Goal: Task Accomplishment & Management: Use online tool/utility

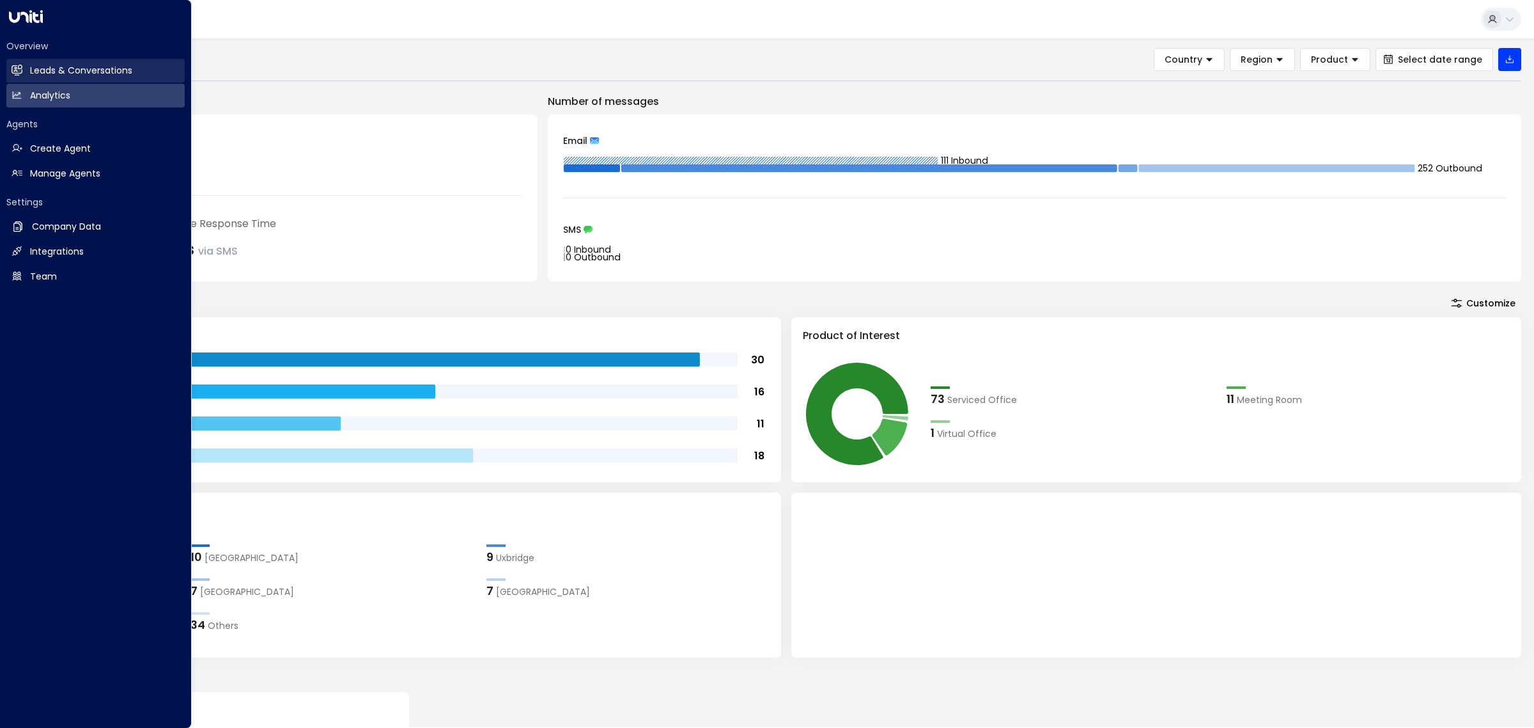
click at [52, 71] on h2 "Leads & Conversations" at bounding box center [81, 70] width 102 height 13
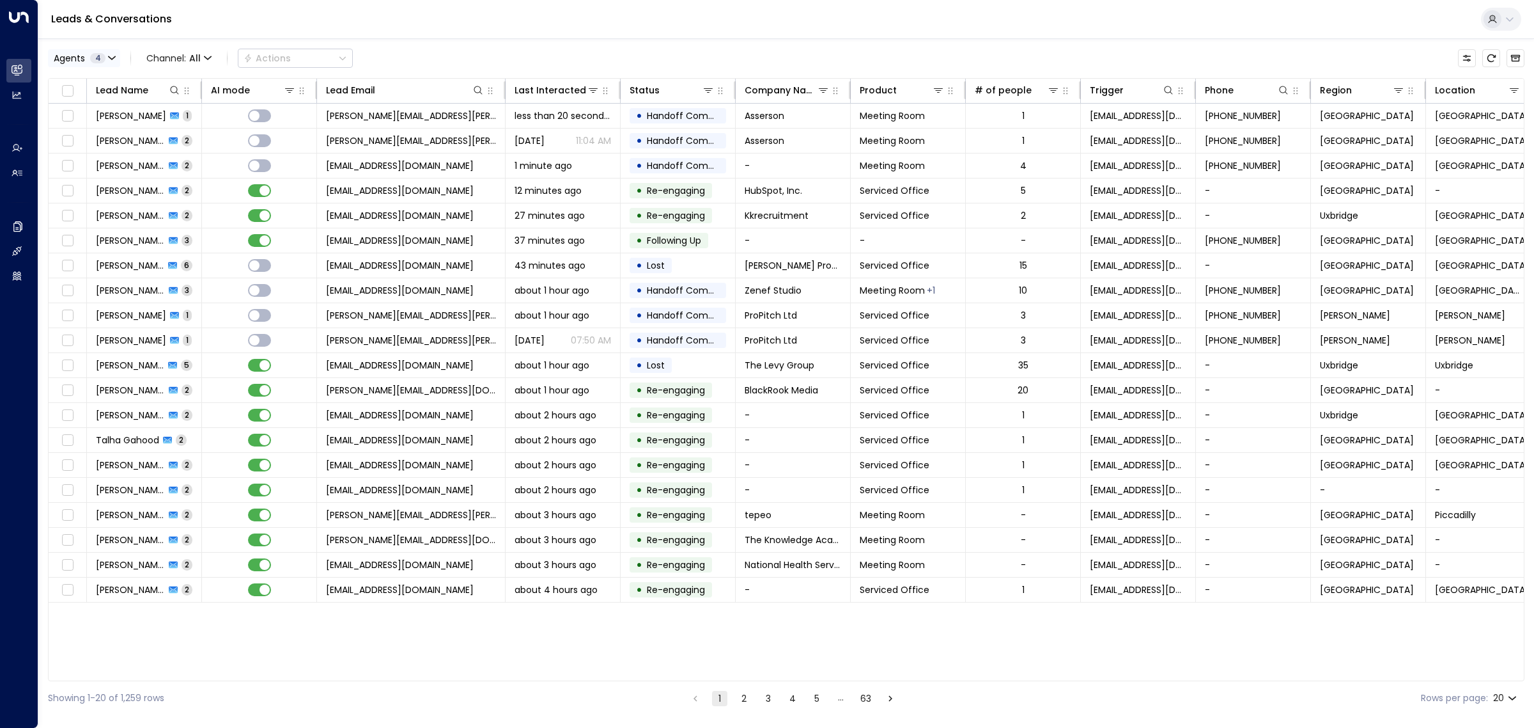
click at [82, 54] on span "Agents" at bounding box center [69, 58] width 31 height 9
click at [122, 177] on button "Clear" at bounding box center [123, 175] width 26 height 10
click at [117, 79] on div "[PERSON_NAME]" at bounding box center [105, 83] width 70 height 13
click at [232, 170] on button "Apply" at bounding box center [216, 175] width 37 height 18
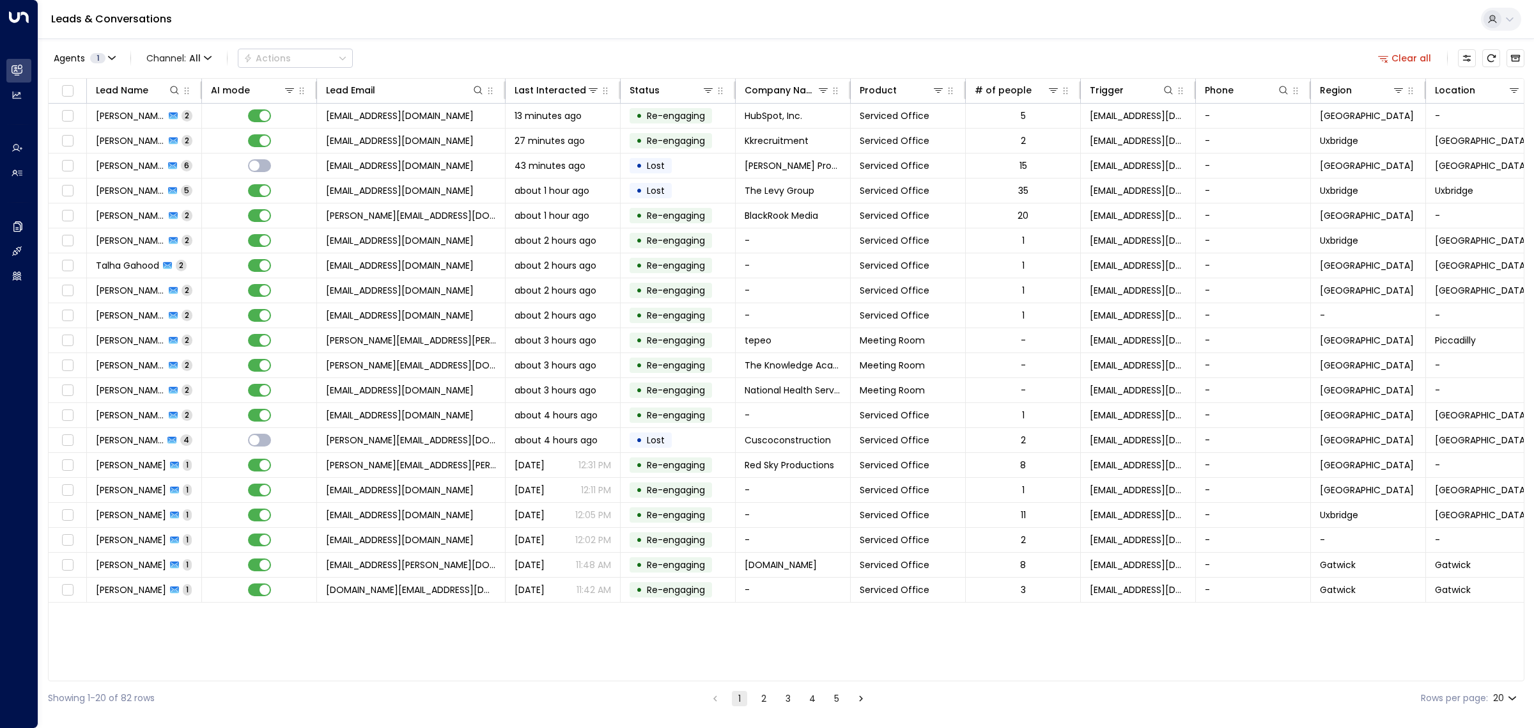
click at [766, 695] on button "2" at bounding box center [763, 697] width 15 height 15
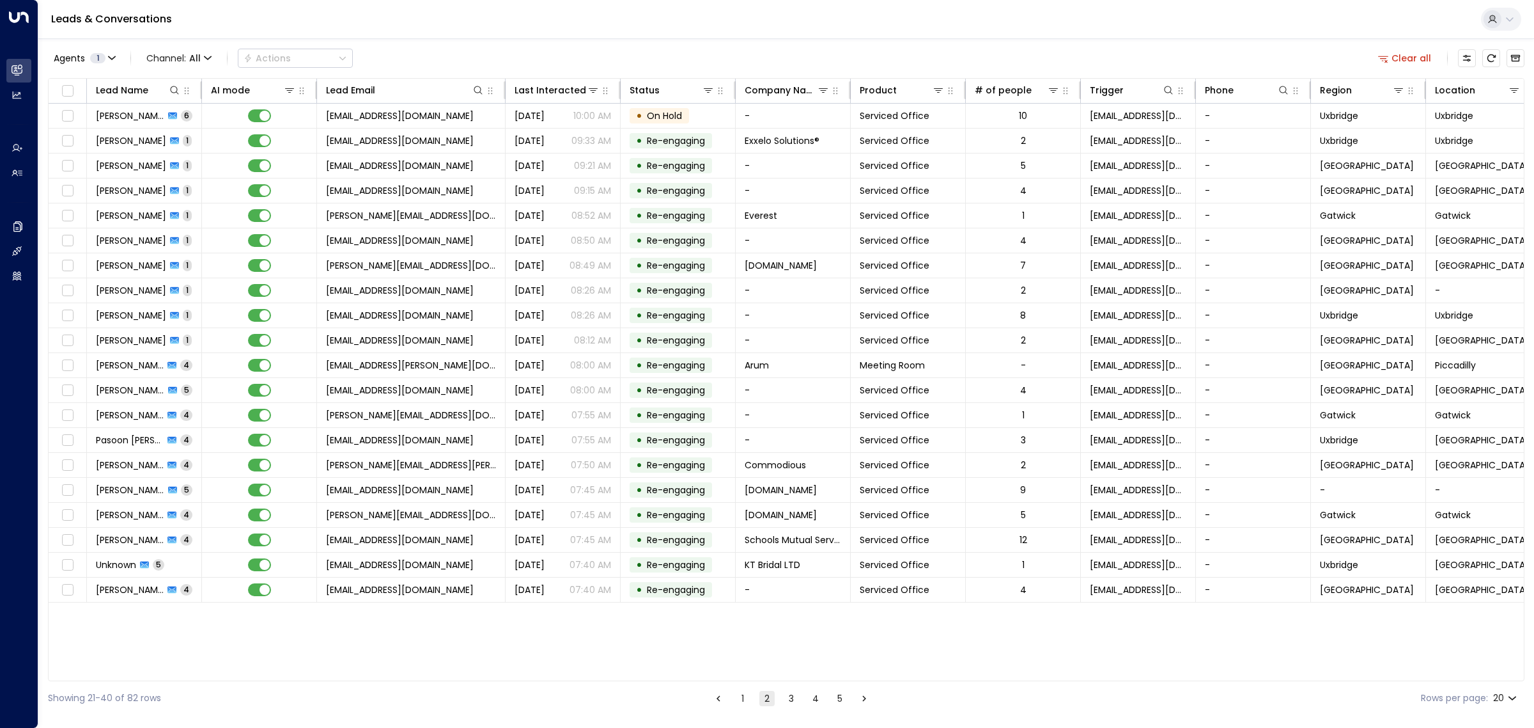
click at [740, 692] on button "1" at bounding box center [742, 697] width 15 height 15
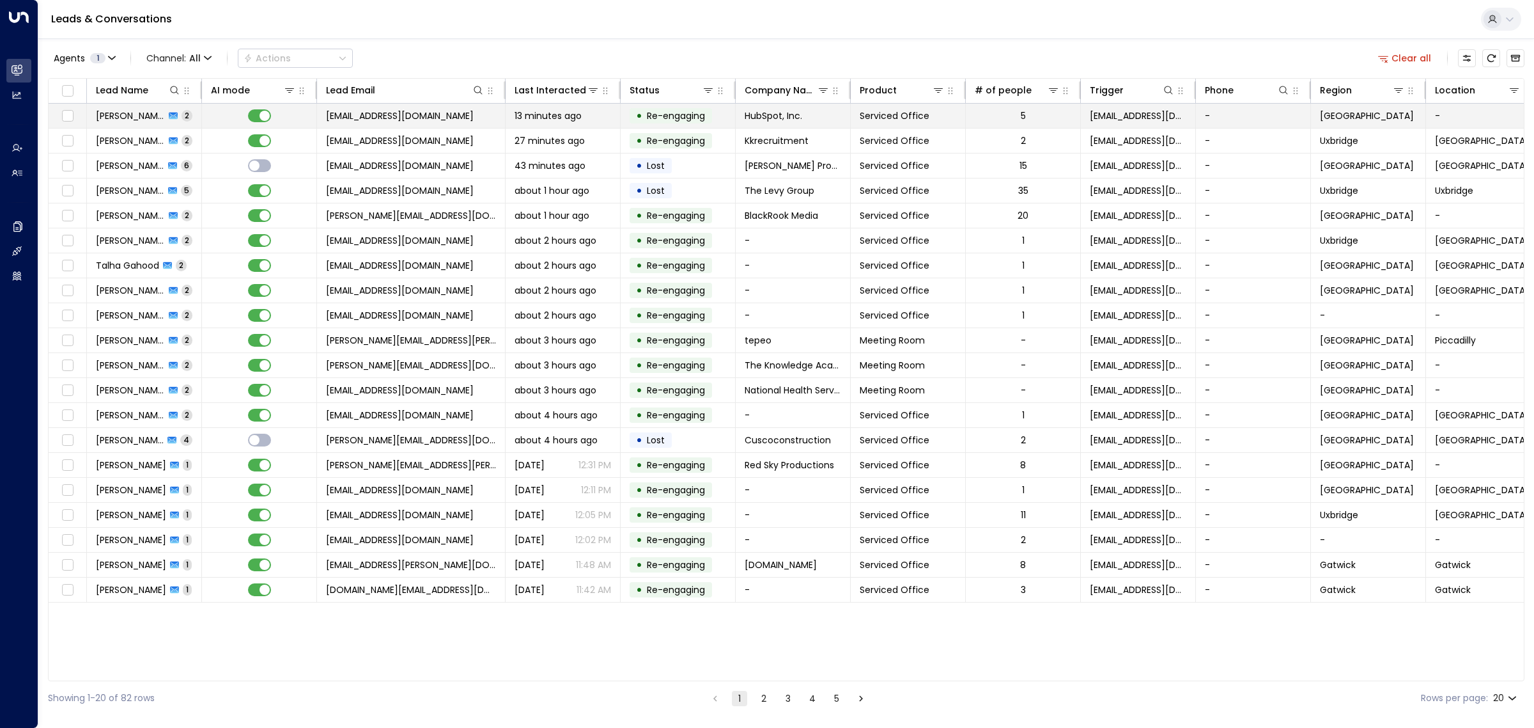
click at [468, 114] on td "[EMAIL_ADDRESS][DOMAIN_NAME]" at bounding box center [411, 116] width 189 height 24
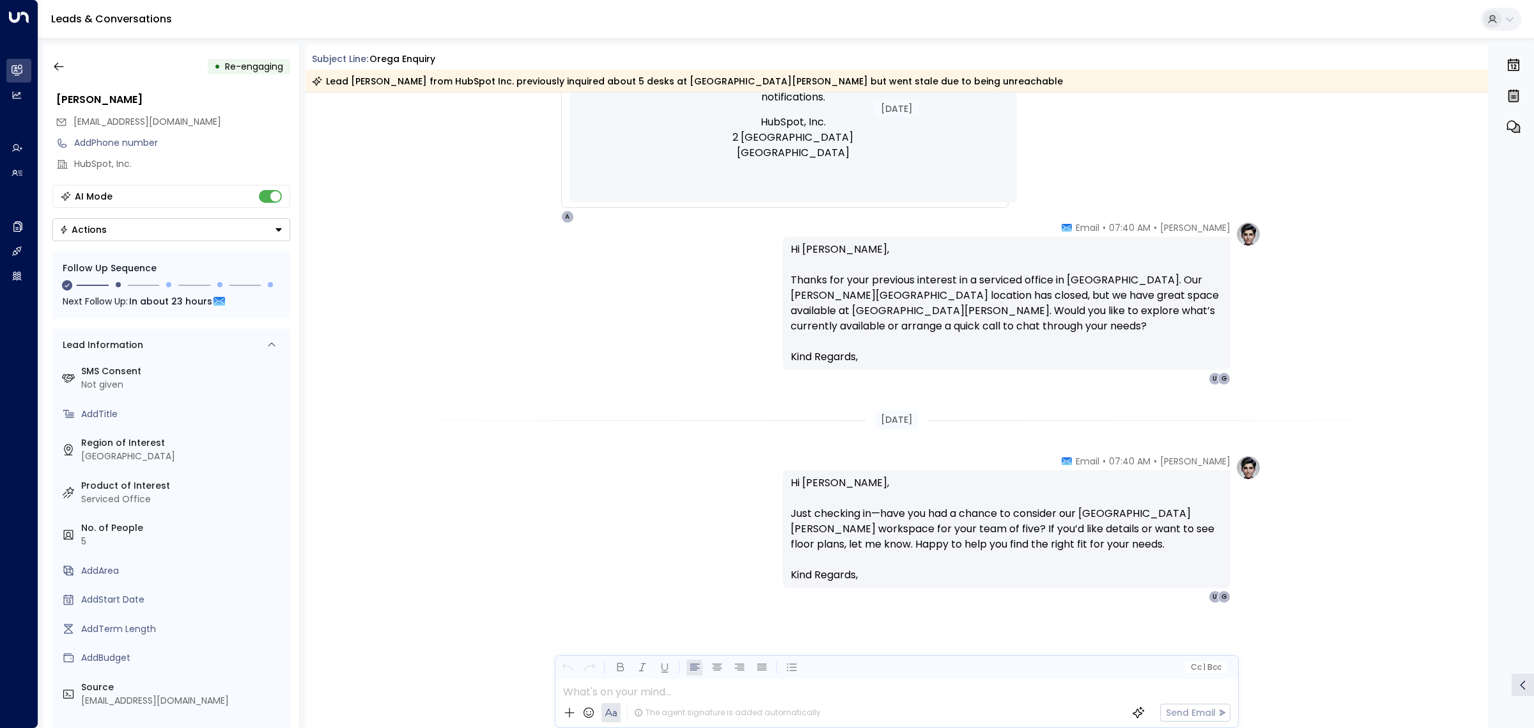
scroll to position [1614, 0]
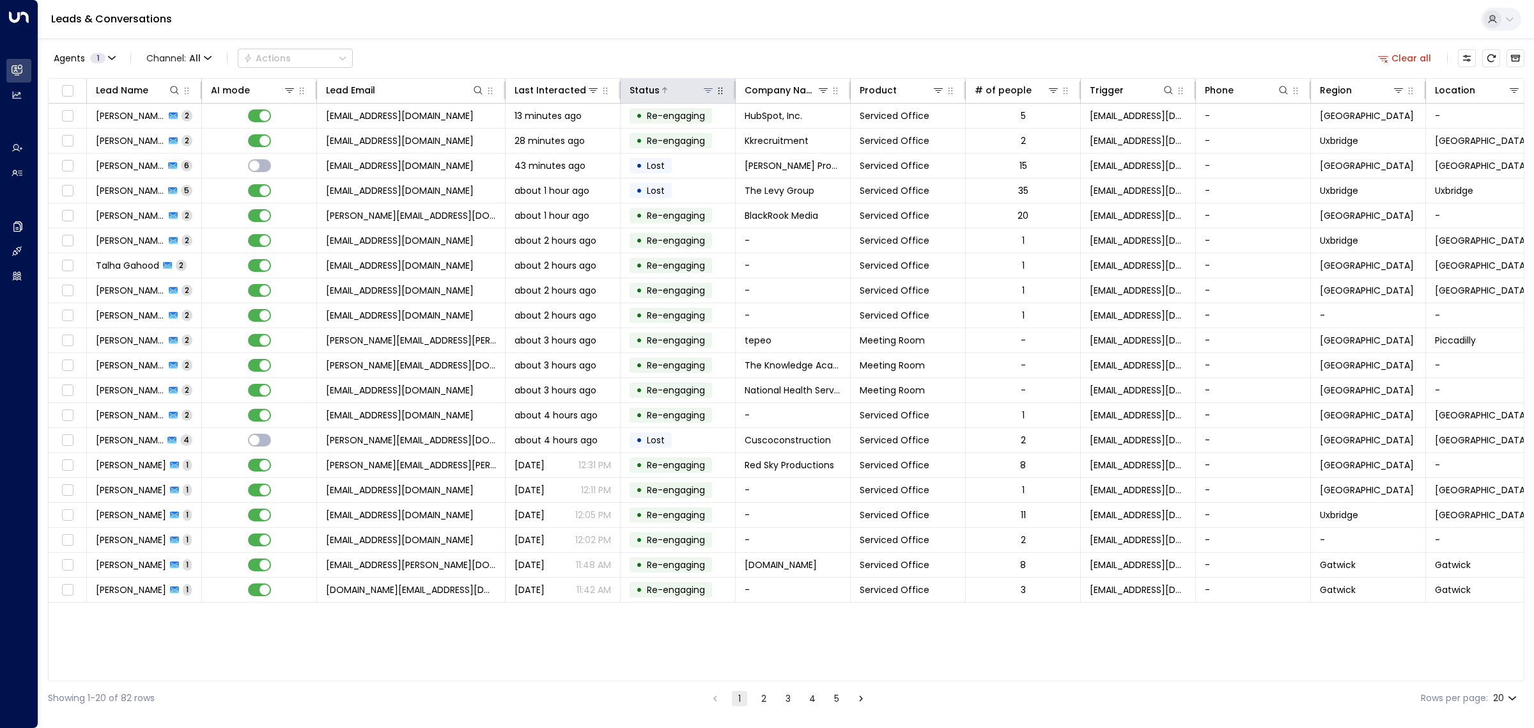
click at [712, 95] on icon at bounding box center [708, 90] width 10 height 10
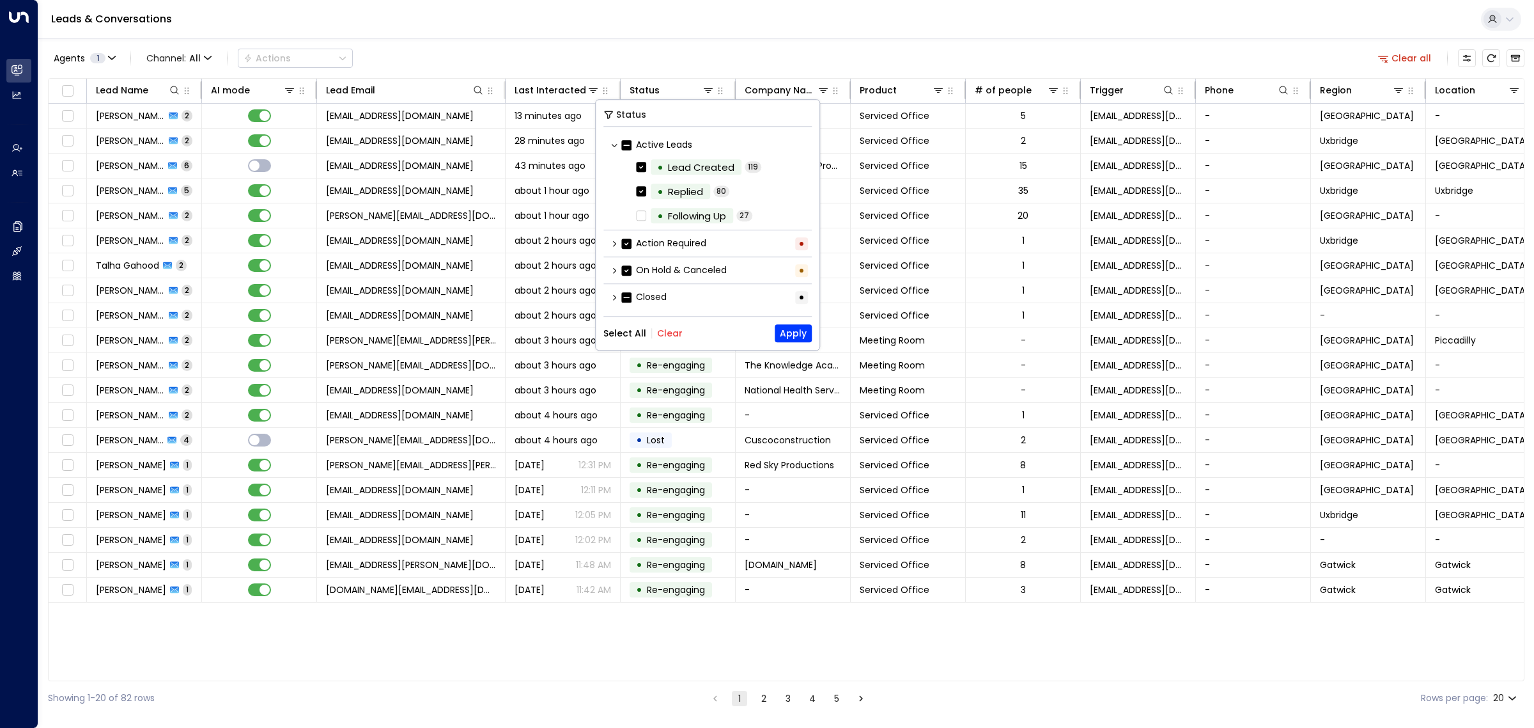
click at [666, 334] on button "Clear" at bounding box center [670, 333] width 26 height 10
click at [614, 302] on div "Closed •" at bounding box center [708, 296] width 208 height 21
click at [614, 301] on icon at bounding box center [615, 297] width 8 height 8
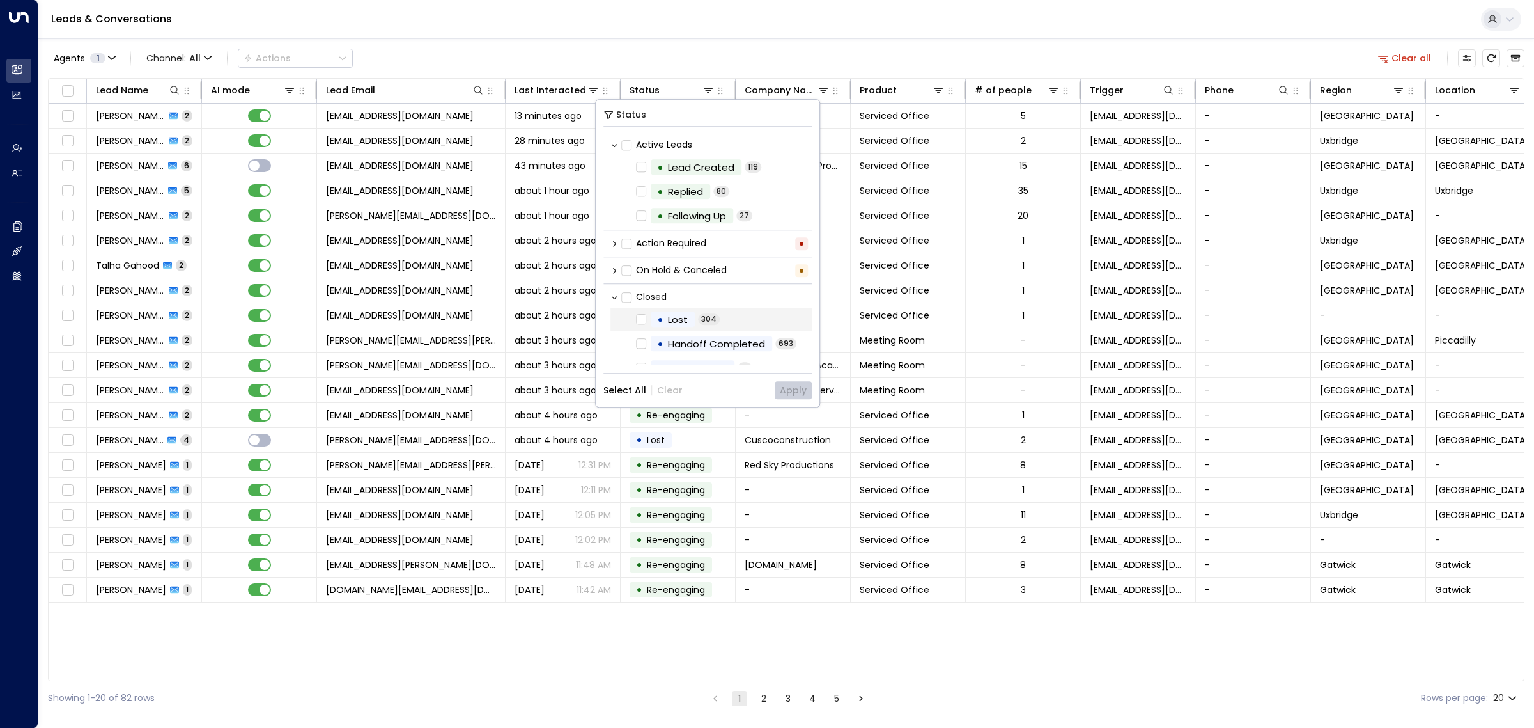
scroll to position [15, 0]
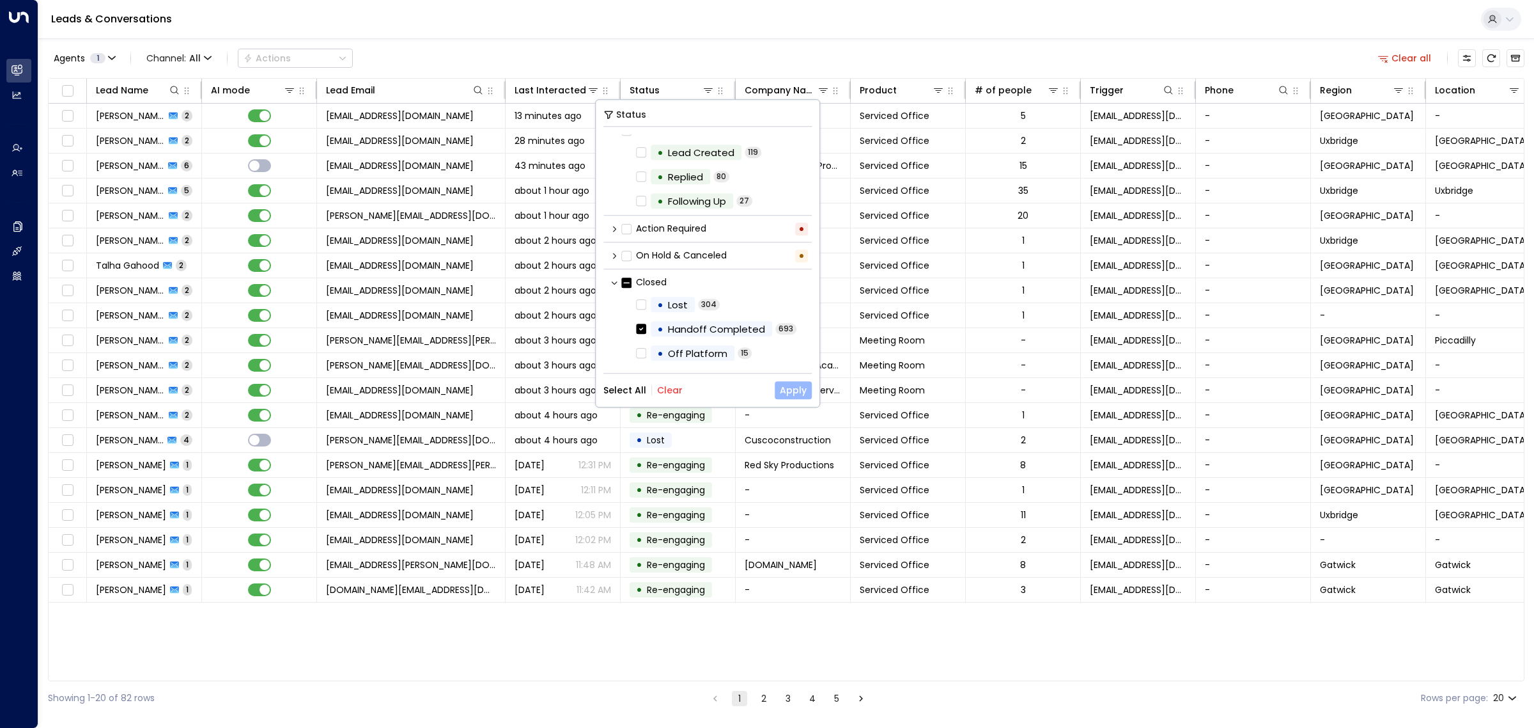
click at [806, 391] on button "Apply" at bounding box center [793, 390] width 37 height 18
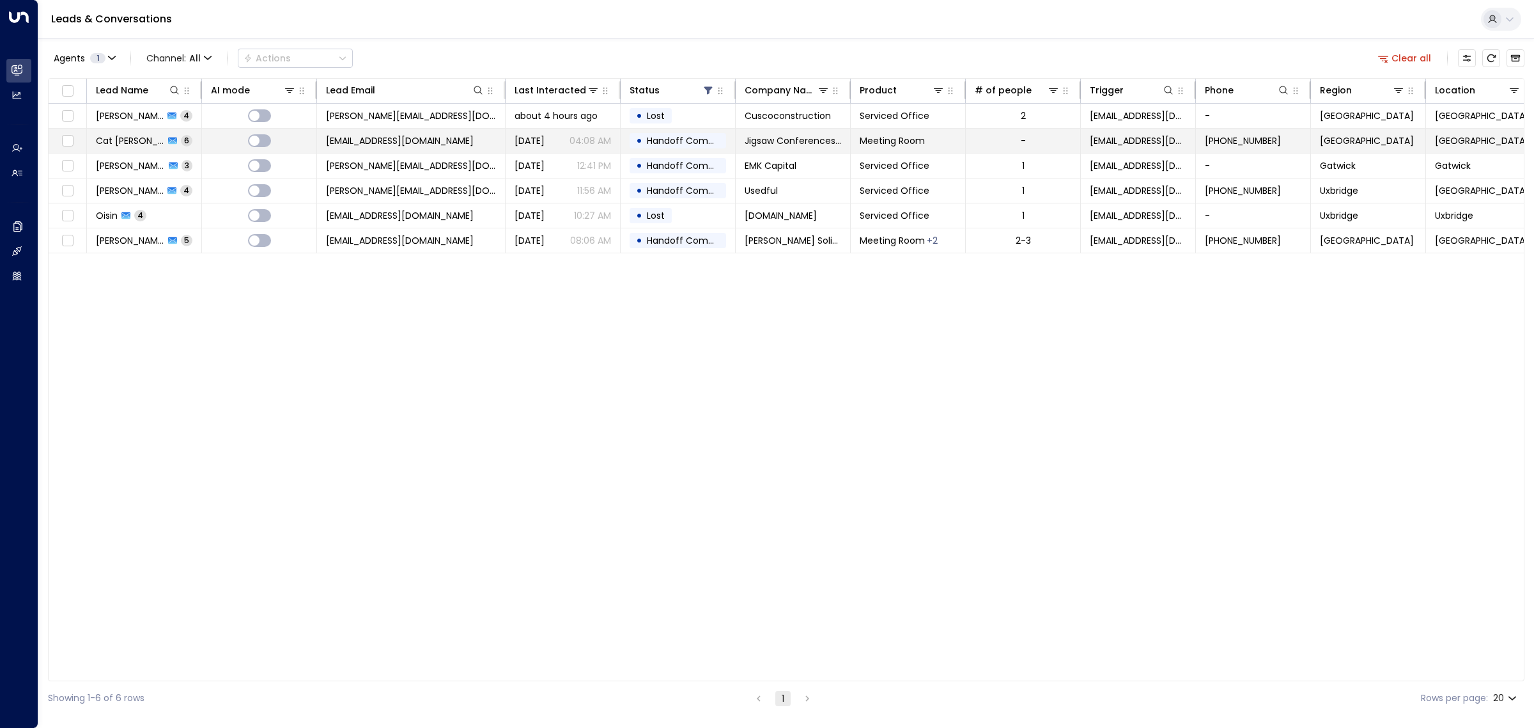
click at [420, 139] on span "[EMAIL_ADDRESS][DOMAIN_NAME]" at bounding box center [400, 140] width 148 height 13
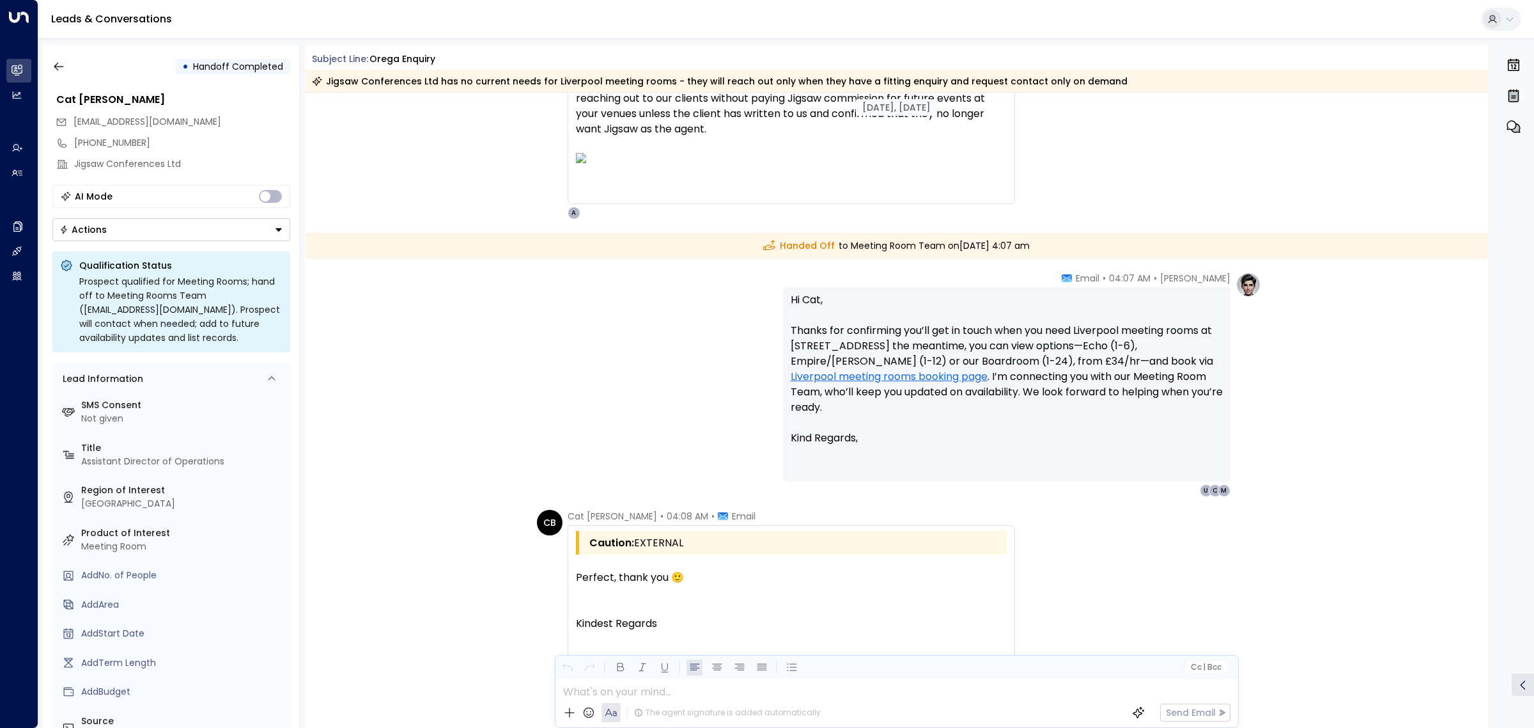
scroll to position [3121, 0]
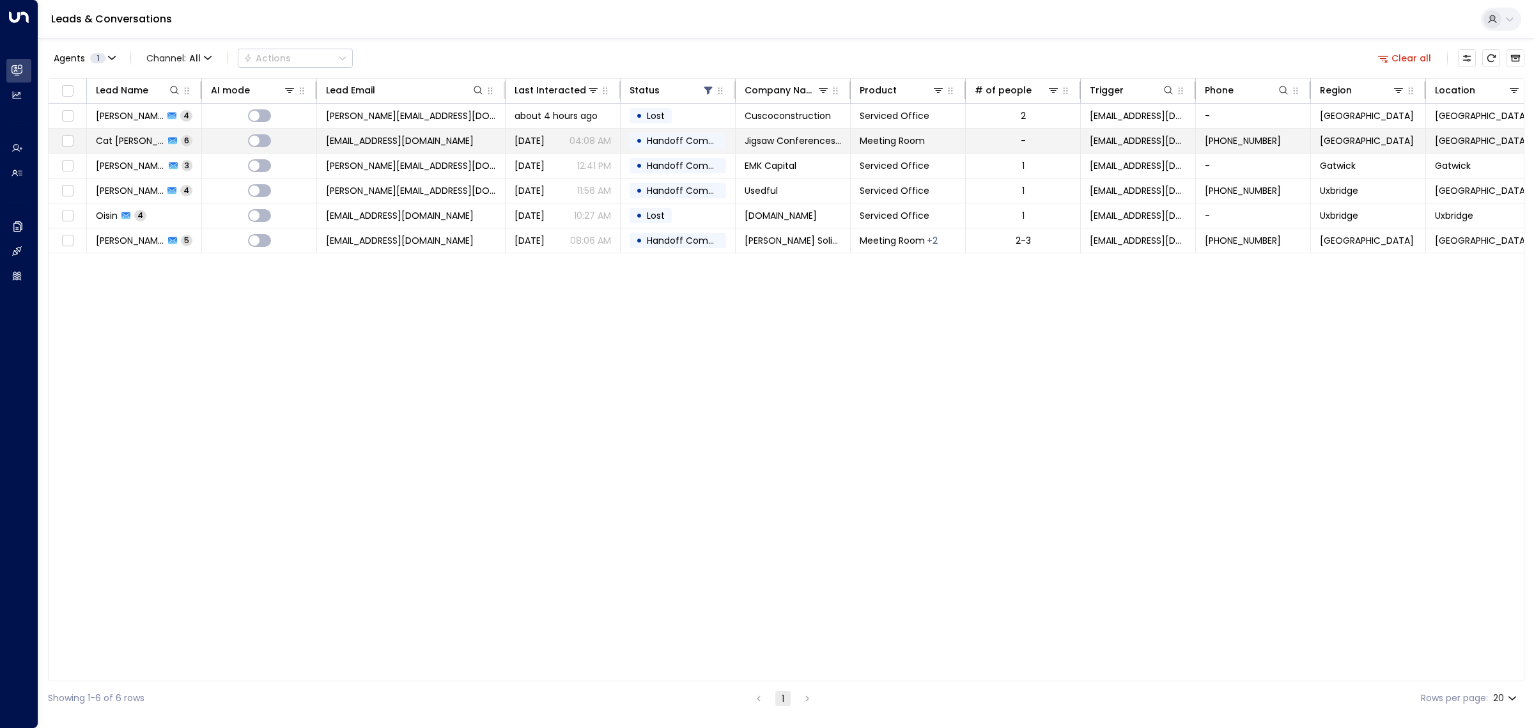
click at [373, 143] on span "[EMAIL_ADDRESS][DOMAIN_NAME]" at bounding box center [400, 140] width 148 height 13
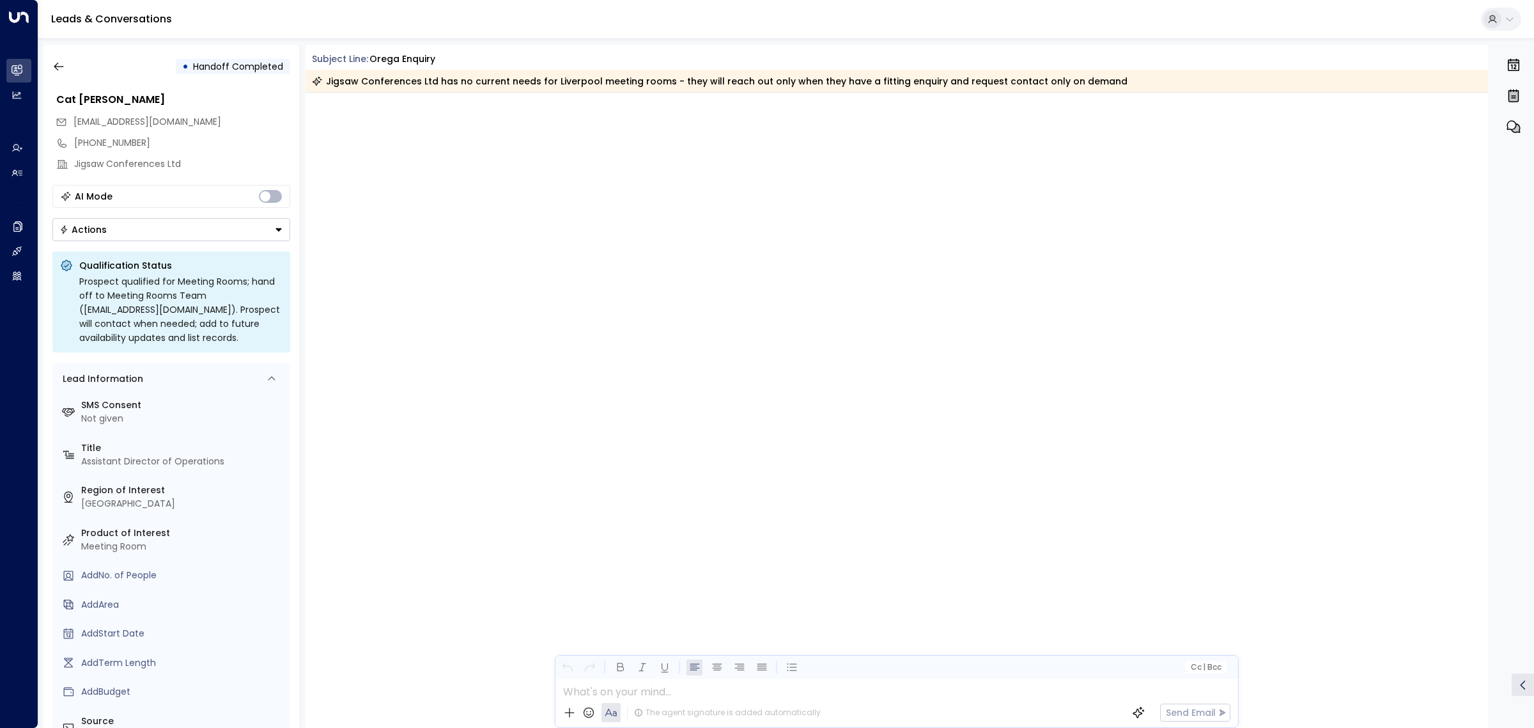
scroll to position [2481, 0]
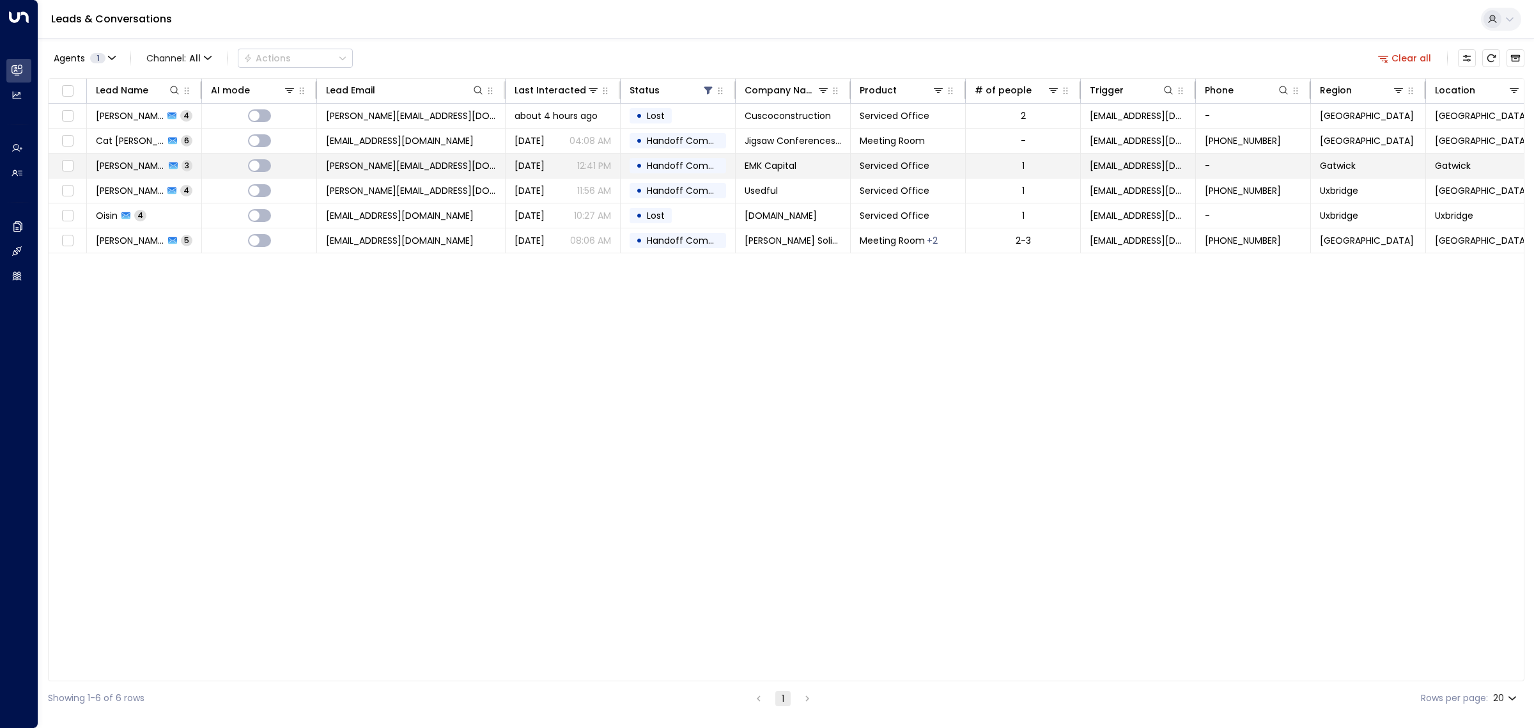
click at [459, 157] on td "[PERSON_NAME][EMAIL_ADDRESS][DOMAIN_NAME]" at bounding box center [411, 165] width 189 height 24
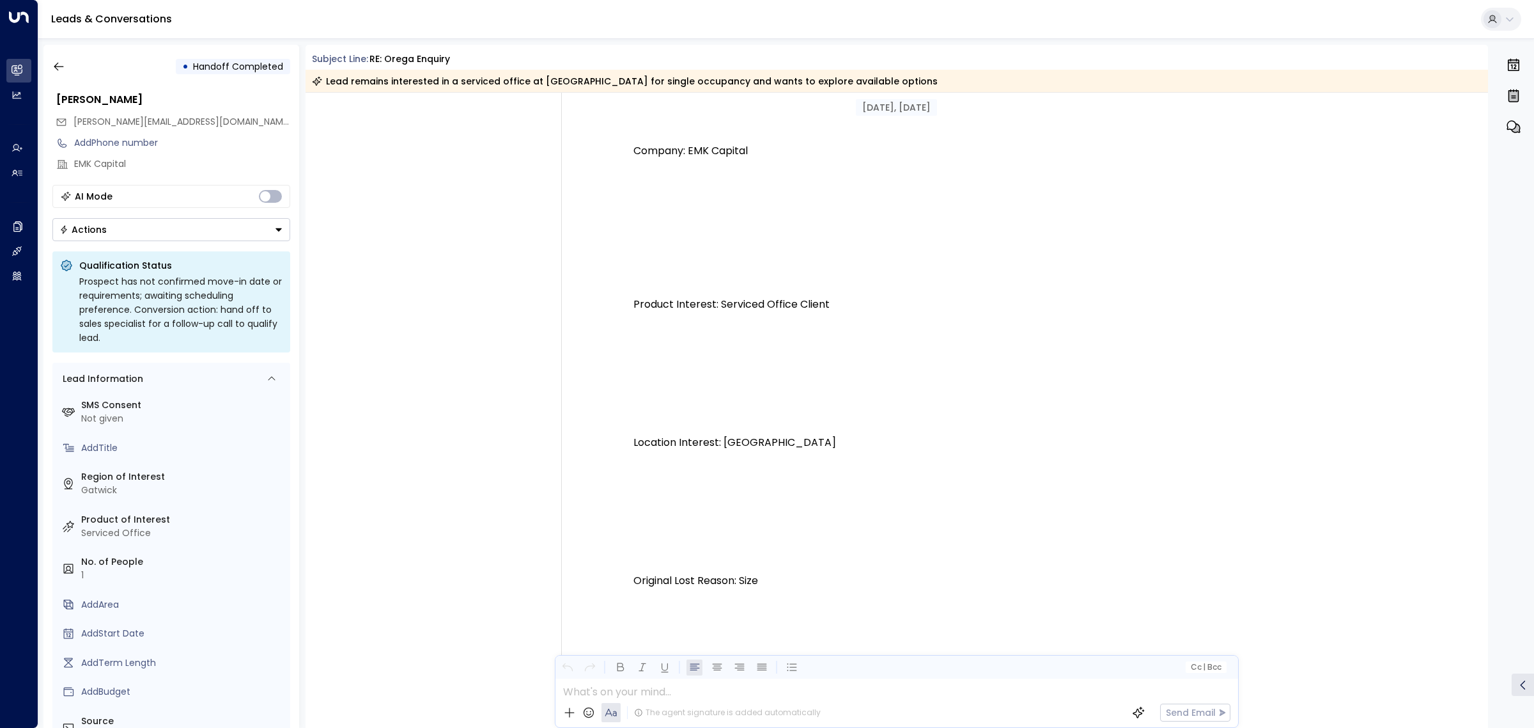
scroll to position [708, 0]
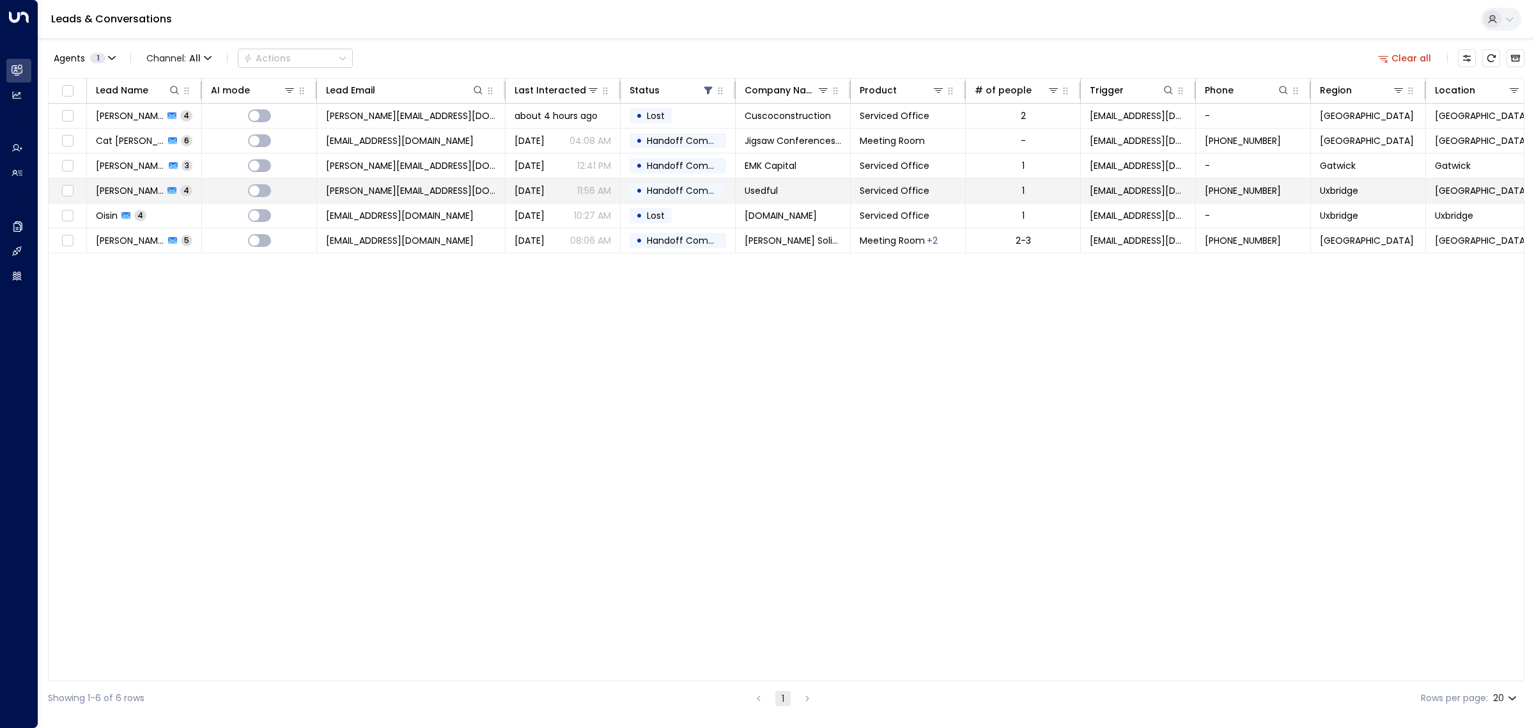
click at [409, 195] on td "[PERSON_NAME][EMAIL_ADDRESS][DOMAIN_NAME]" at bounding box center [411, 190] width 189 height 24
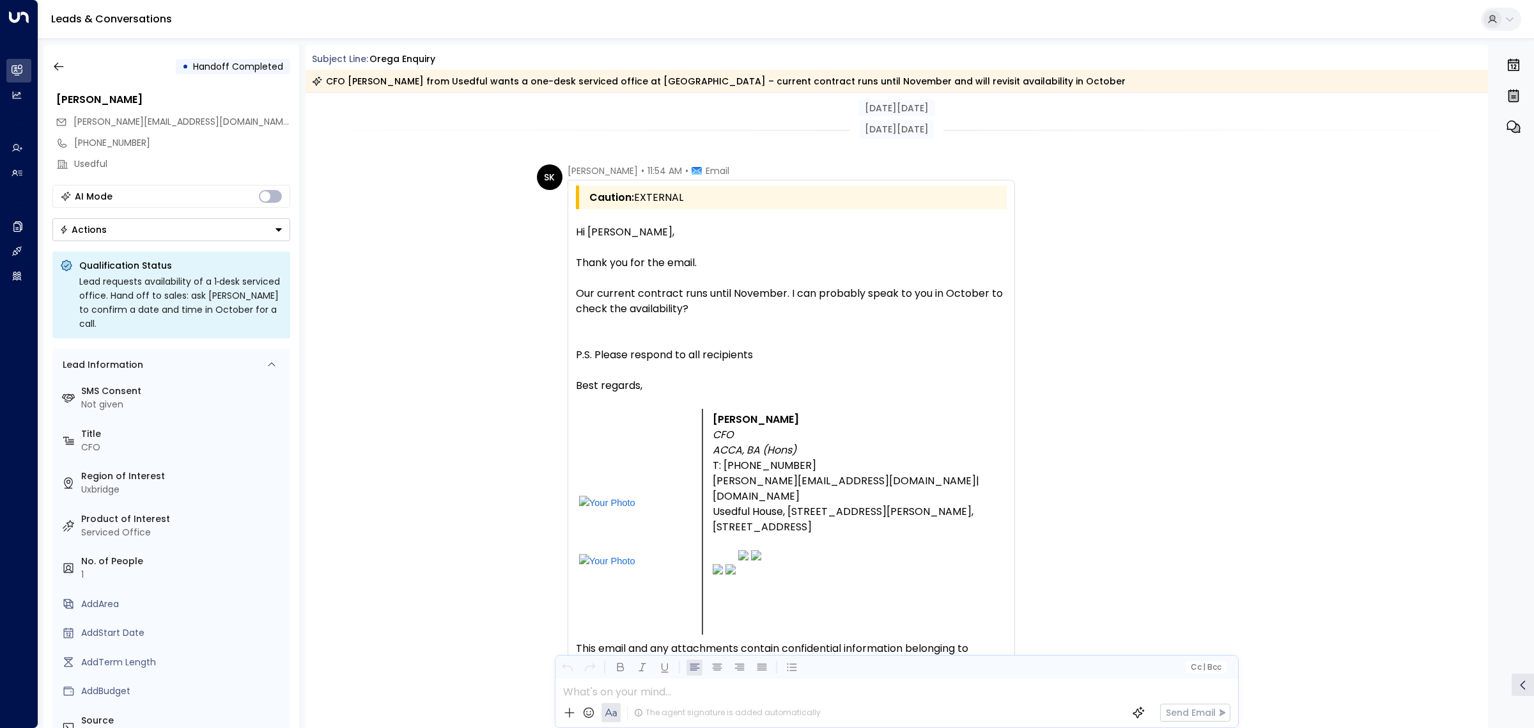
scroll to position [2599, 0]
